Goal: Find specific page/section: Find specific page/section

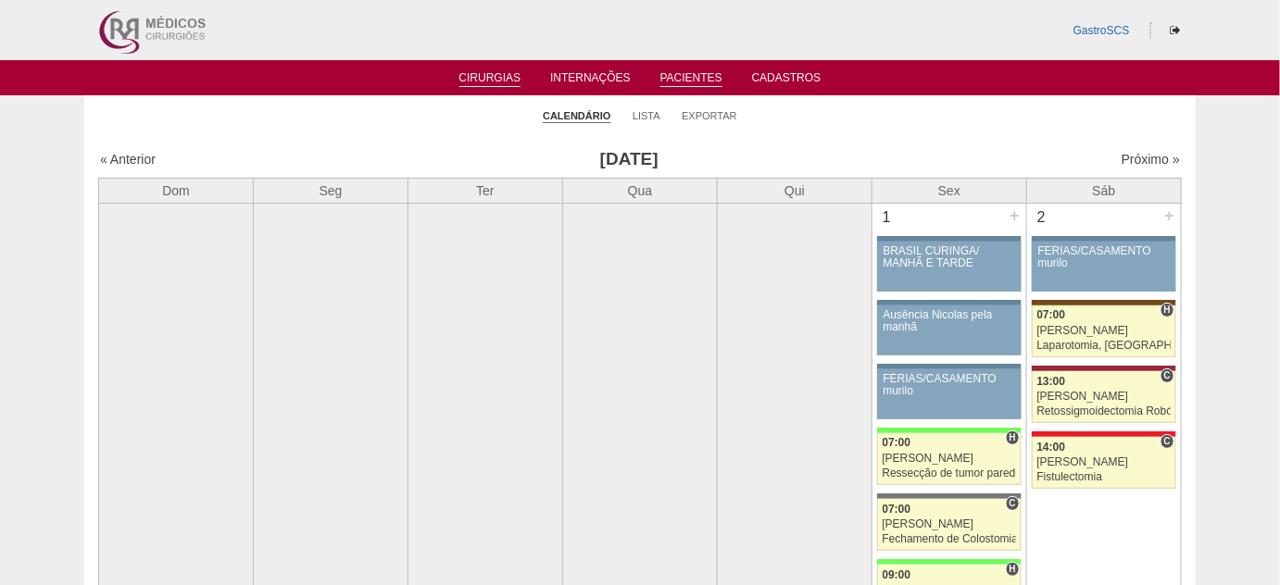
click at [680, 73] on link "Pacientes" at bounding box center [691, 79] width 62 height 16
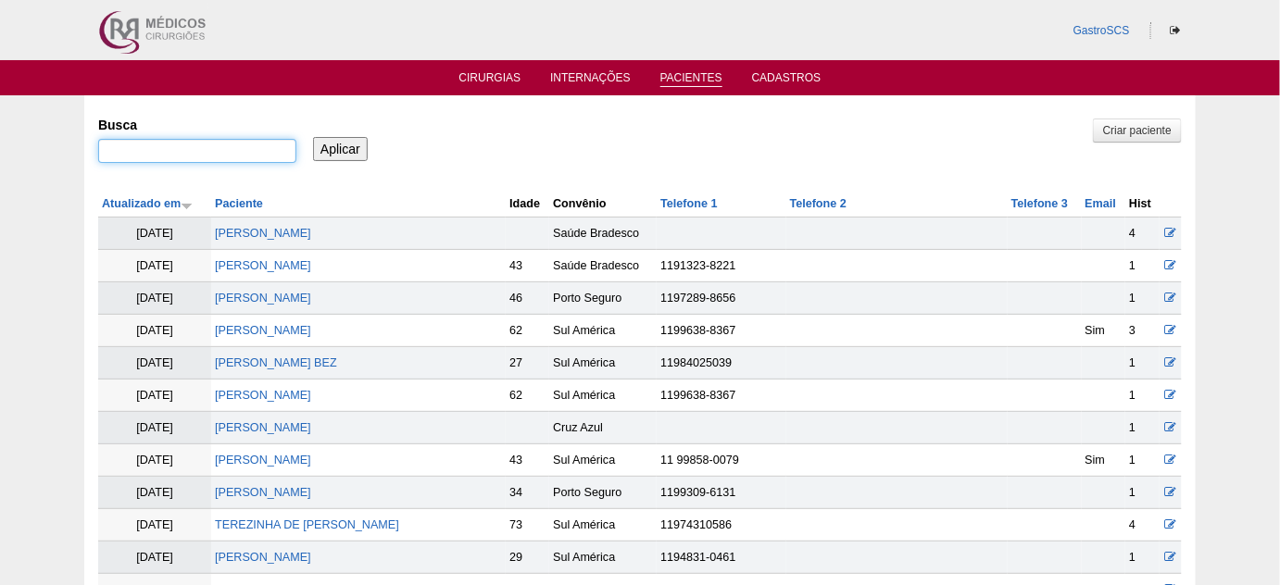
click at [211, 159] on input "Busca" at bounding box center [197, 151] width 198 height 24
type input "gabrielli"
click at [313, 137] on input "Aplicar" at bounding box center [340, 149] width 55 height 24
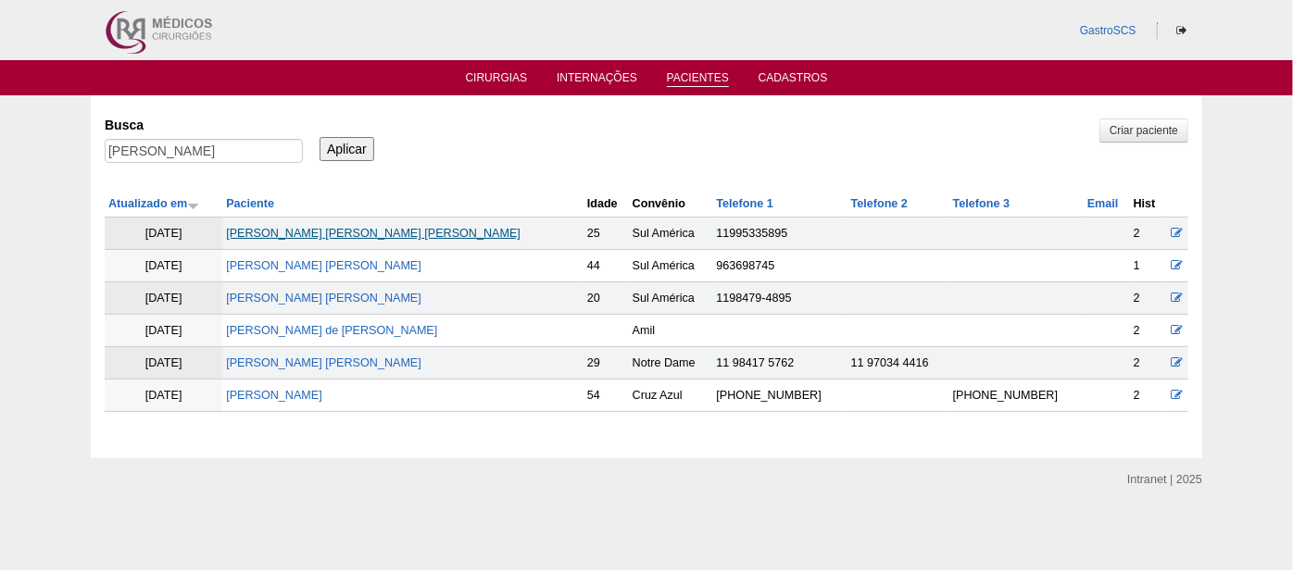
click at [381, 227] on link "GABRIELLI OLIVEIRA SOUZA" at bounding box center [373, 233] width 294 height 13
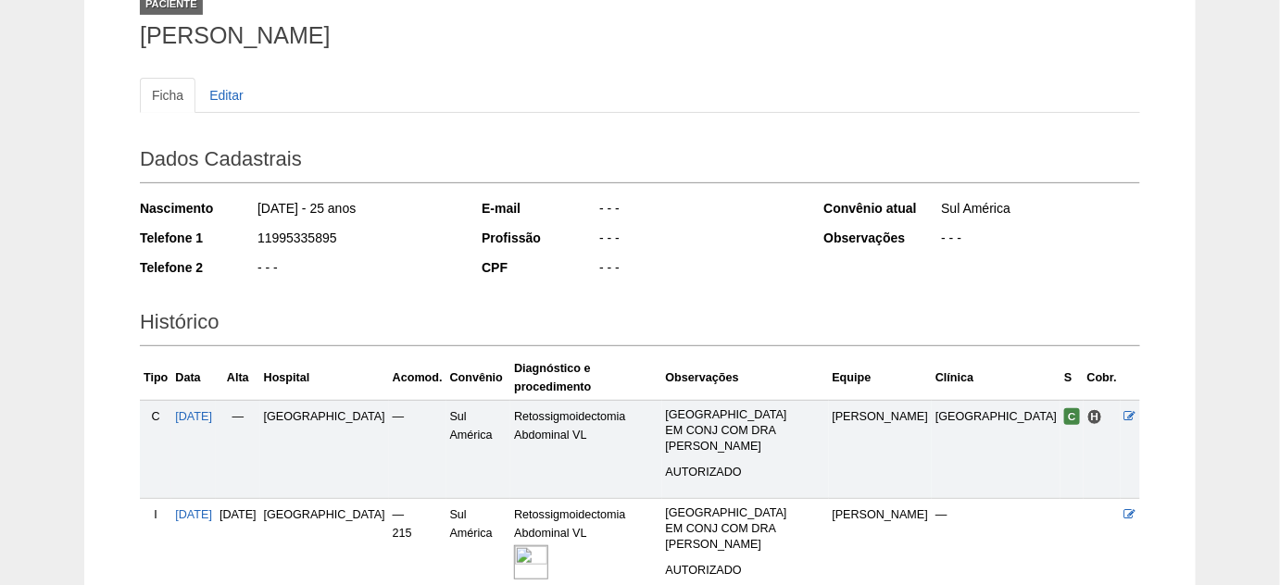
scroll to position [168, 0]
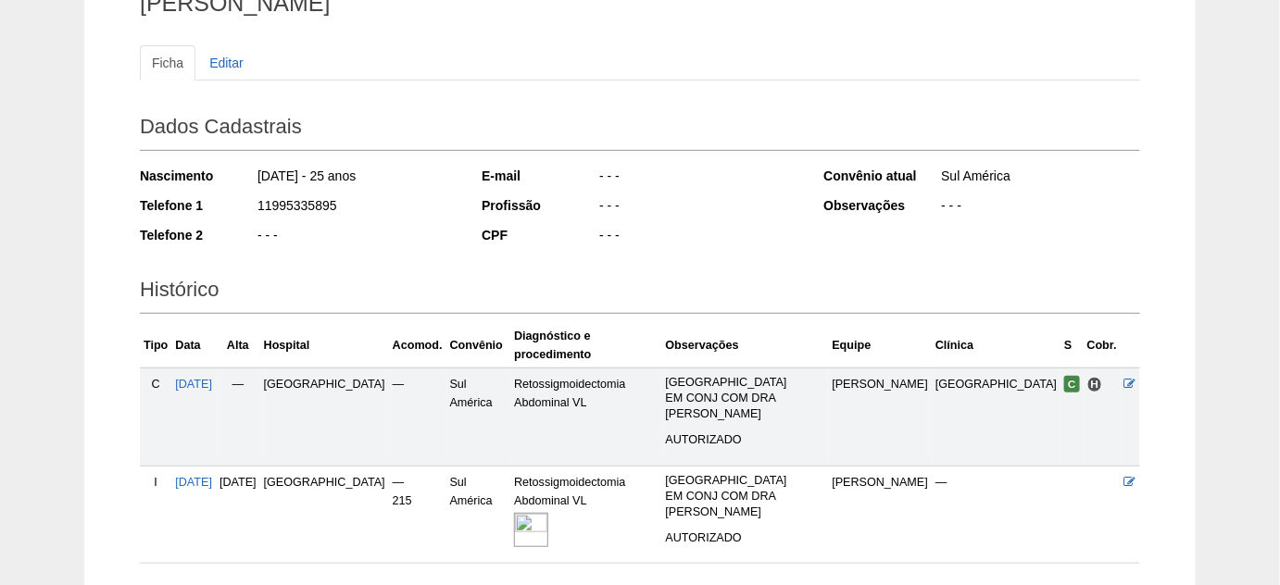
click at [548, 513] on img at bounding box center [531, 530] width 34 height 34
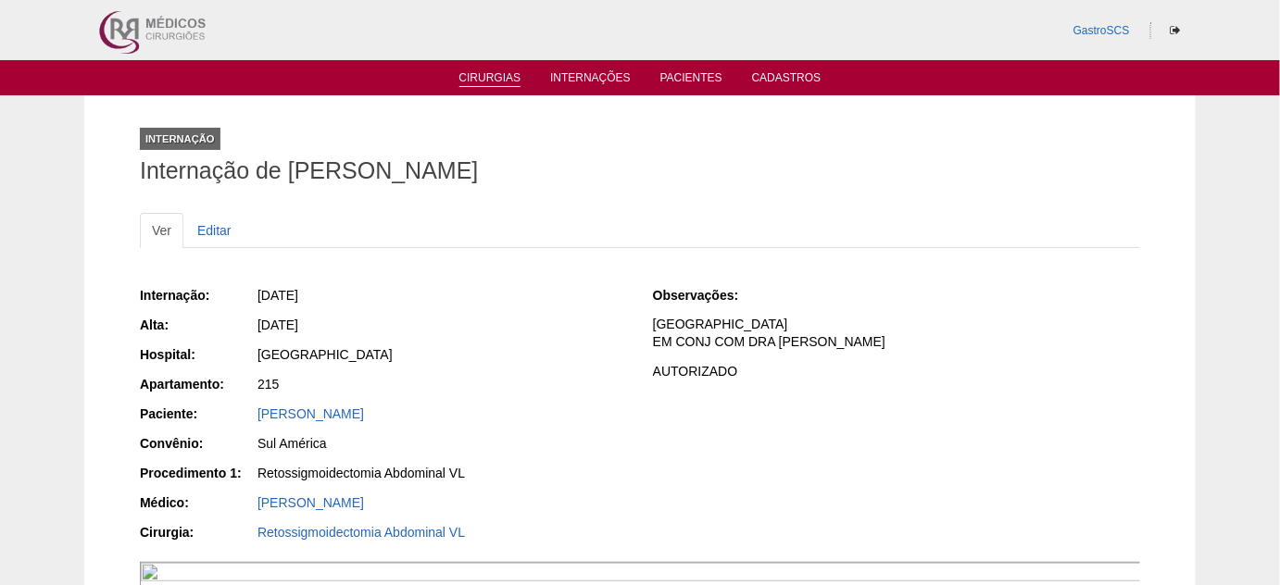
drag, startPoint x: 508, startPoint y: 69, endPoint x: 507, endPoint y: 80, distance: 11.2
click at [508, 69] on ul "Cirurgias Internações Pacientes Cadastros" at bounding box center [640, 77] width 1280 height 35
click at [507, 81] on link "Cirurgias" at bounding box center [490, 79] width 62 height 16
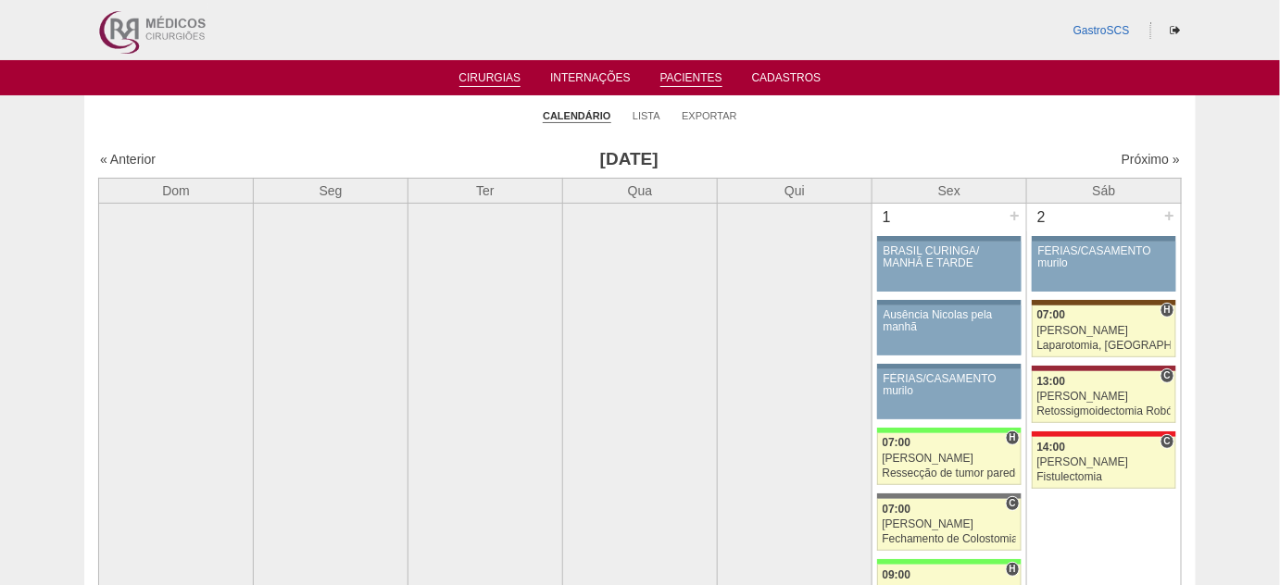
click at [682, 78] on link "Pacientes" at bounding box center [691, 79] width 62 height 16
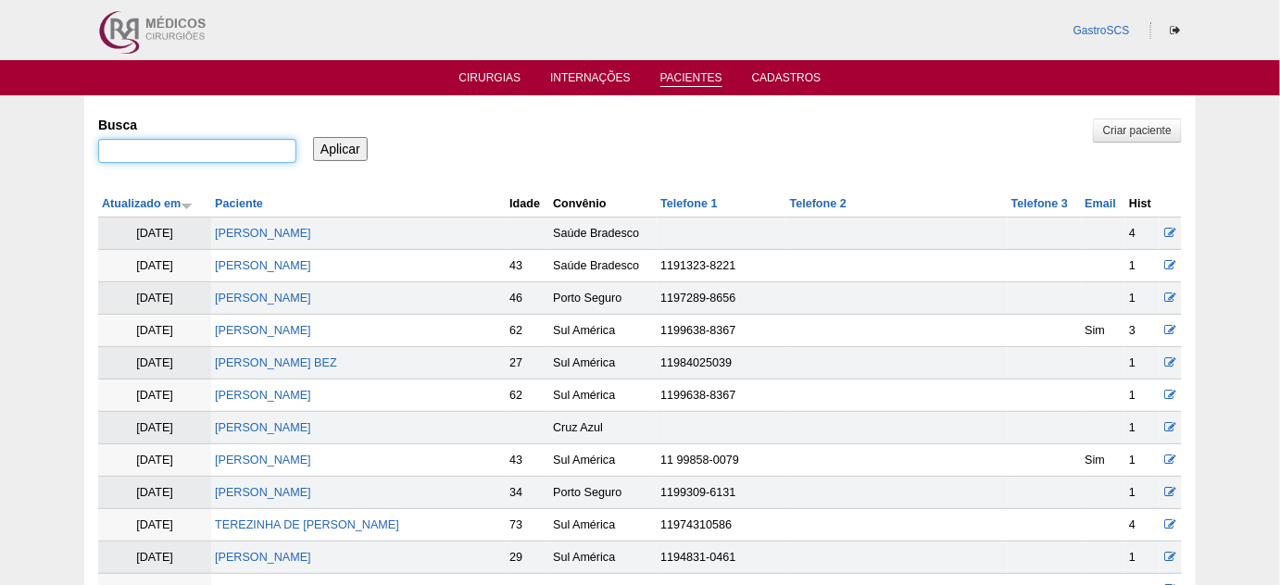
click at [263, 147] on input "Busca" at bounding box center [197, 151] width 198 height 24
type input "[PERSON_NAME] [PERSON_NAME]"
click at [313, 137] on input "Aplicar" at bounding box center [340, 149] width 55 height 24
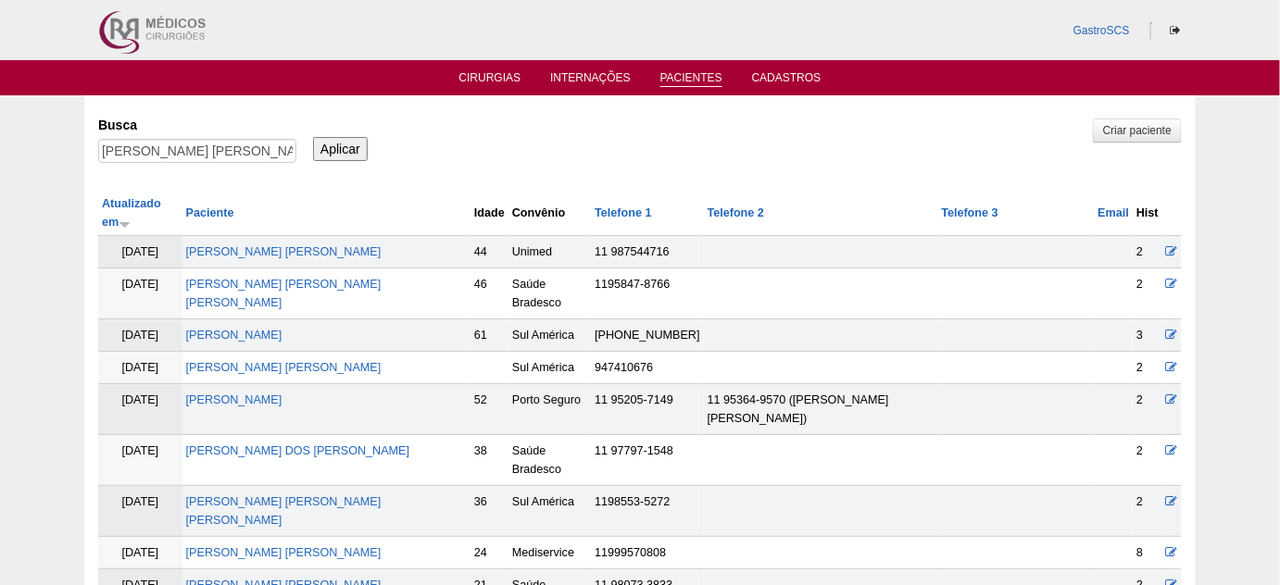
click at [326, 145] on input "Aplicar" at bounding box center [340, 149] width 55 height 24
drag, startPoint x: 170, startPoint y: 149, endPoint x: 0, endPoint y: 128, distance: 171.7
type input "[PERSON_NAME]"
click at [313, 137] on input "Aplicar" at bounding box center [340, 149] width 55 height 24
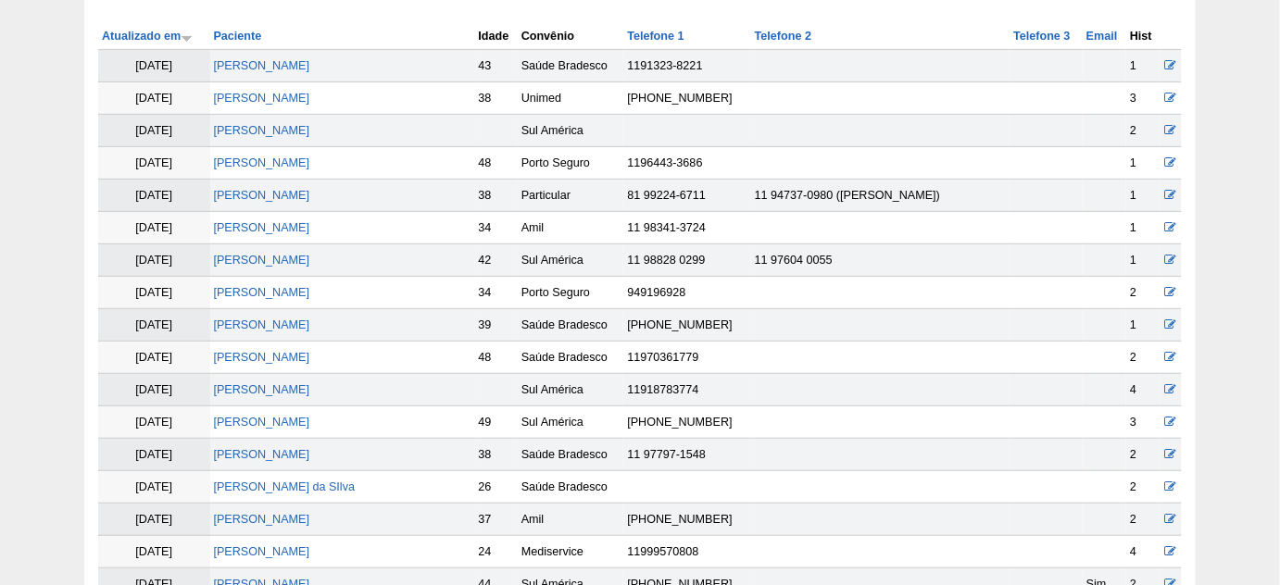
scroll to position [252, 0]
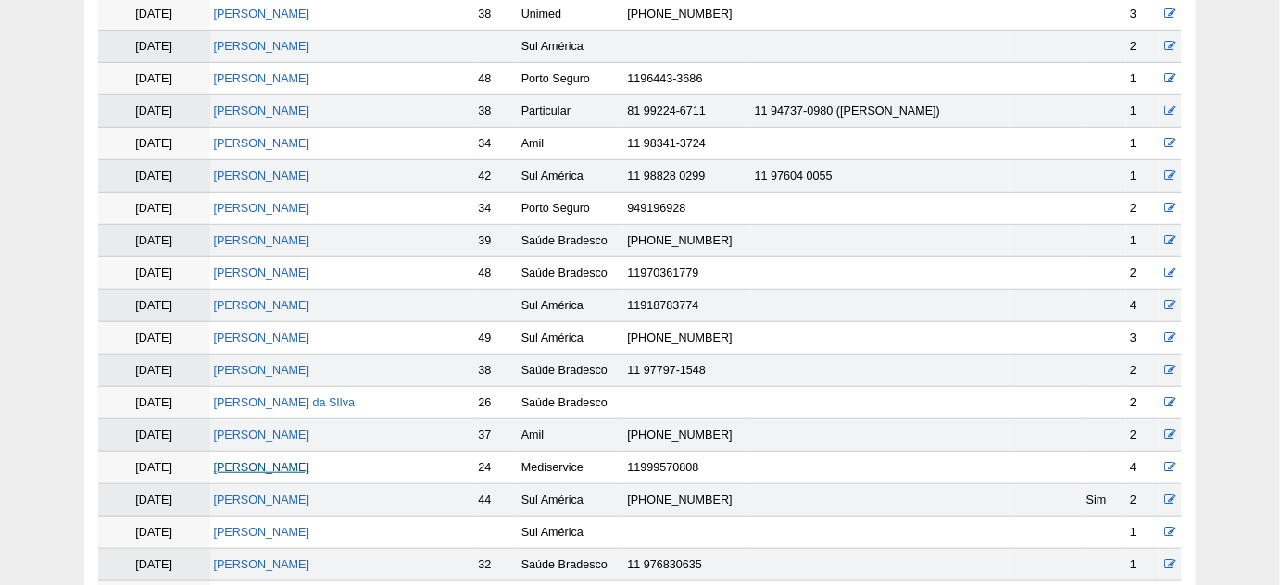
click at [286, 463] on link "[PERSON_NAME] [PERSON_NAME]" at bounding box center [262, 467] width 96 height 13
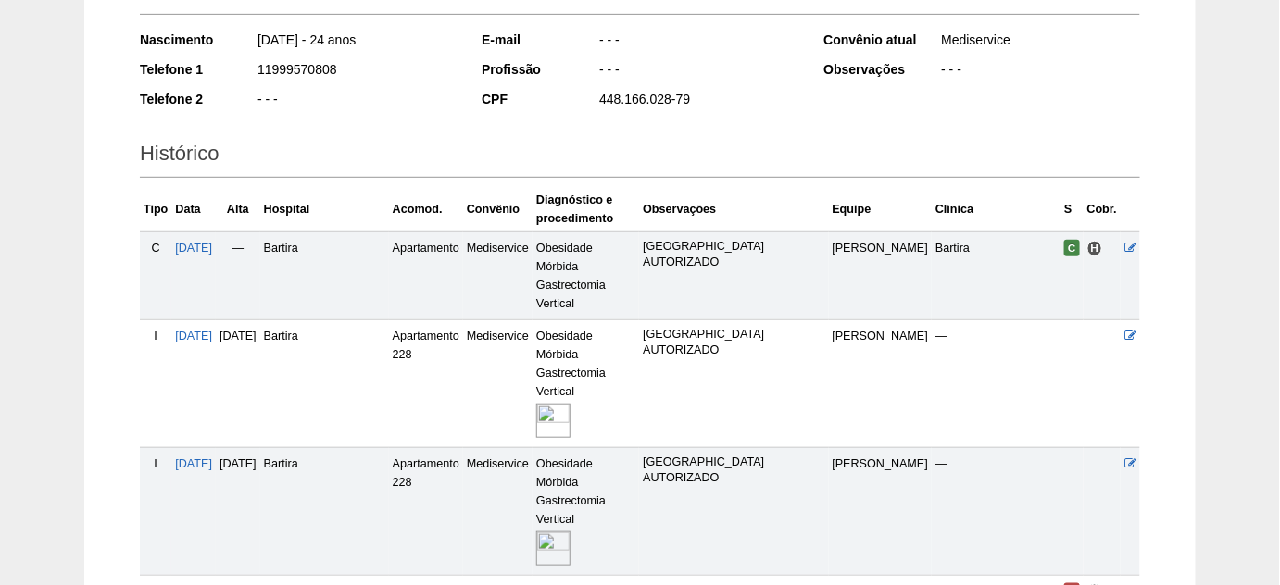
scroll to position [336, 0]
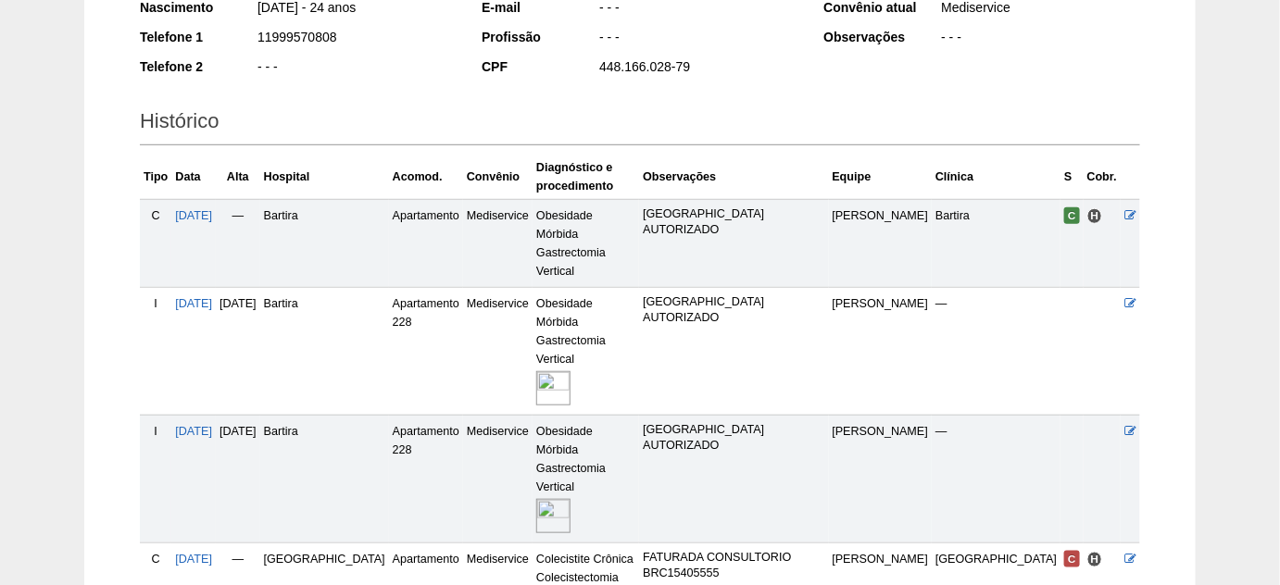
click at [536, 371] on img at bounding box center [553, 388] width 34 height 34
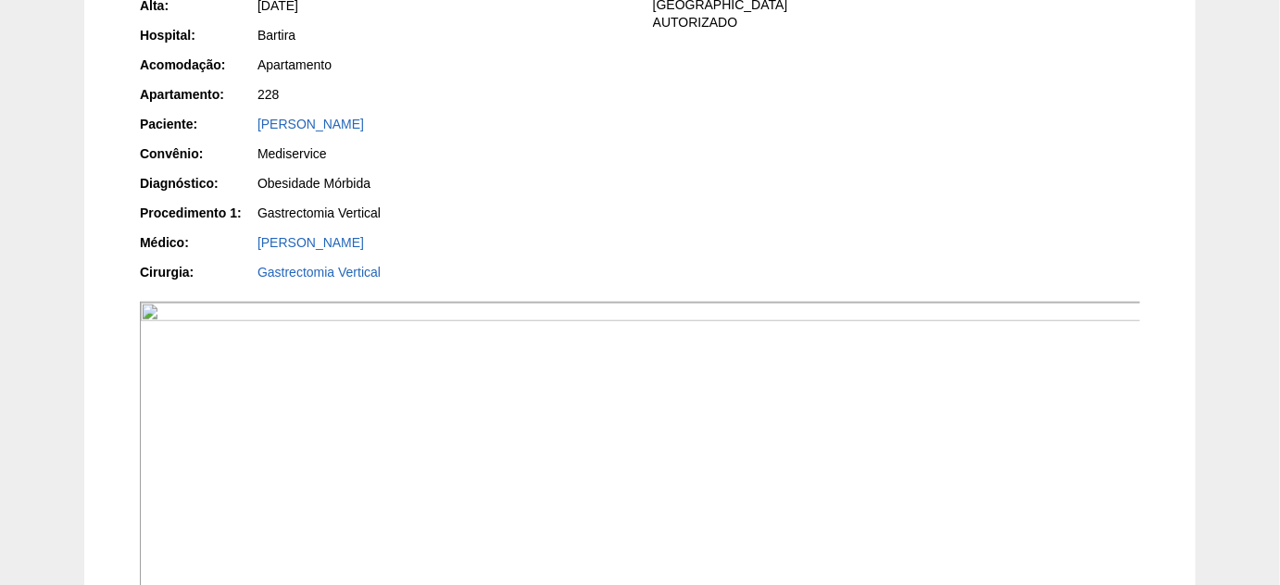
scroll to position [235, 0]
